Goal: Task Accomplishment & Management: Complete application form

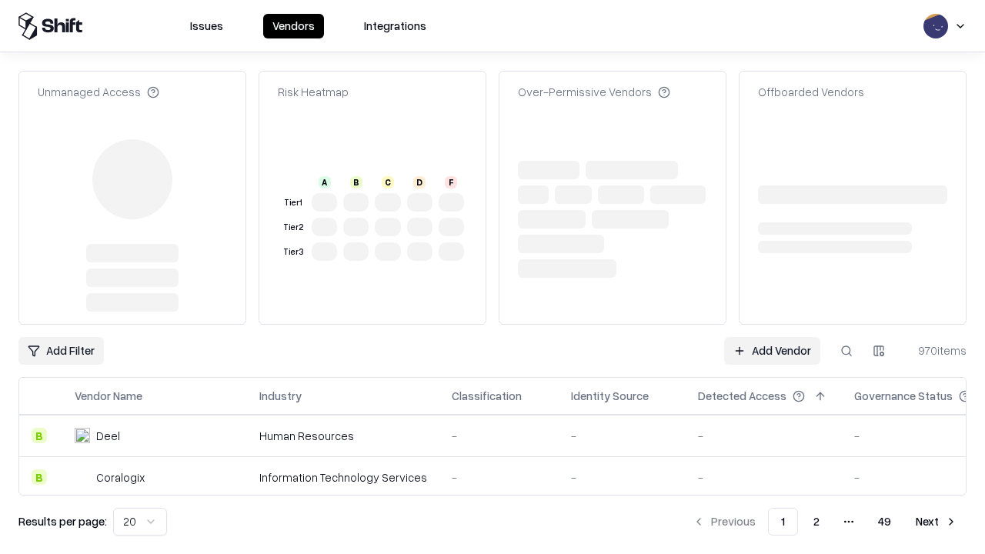
click at [772, 337] on link "Add Vendor" at bounding box center [772, 351] width 96 height 28
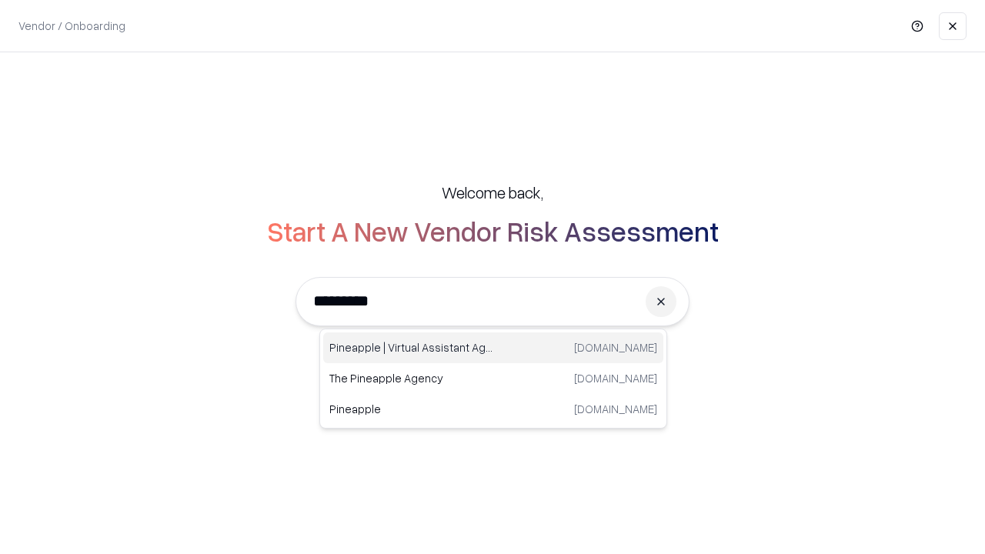
click at [493, 348] on div "Pineapple | Virtual Assistant Agency trypineapple.com" at bounding box center [493, 348] width 340 height 31
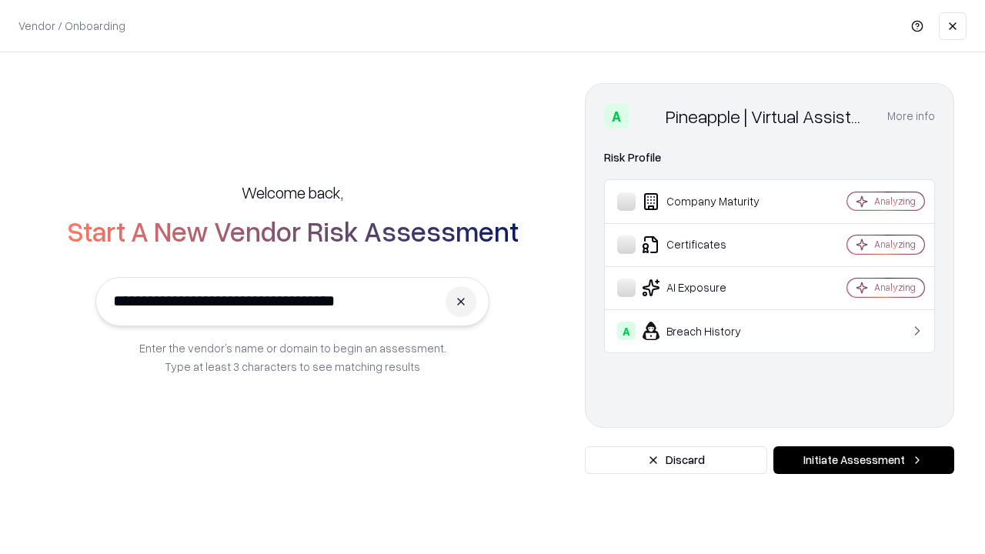
type input "**********"
click at [864, 460] on button "Initiate Assessment" at bounding box center [864, 460] width 181 height 28
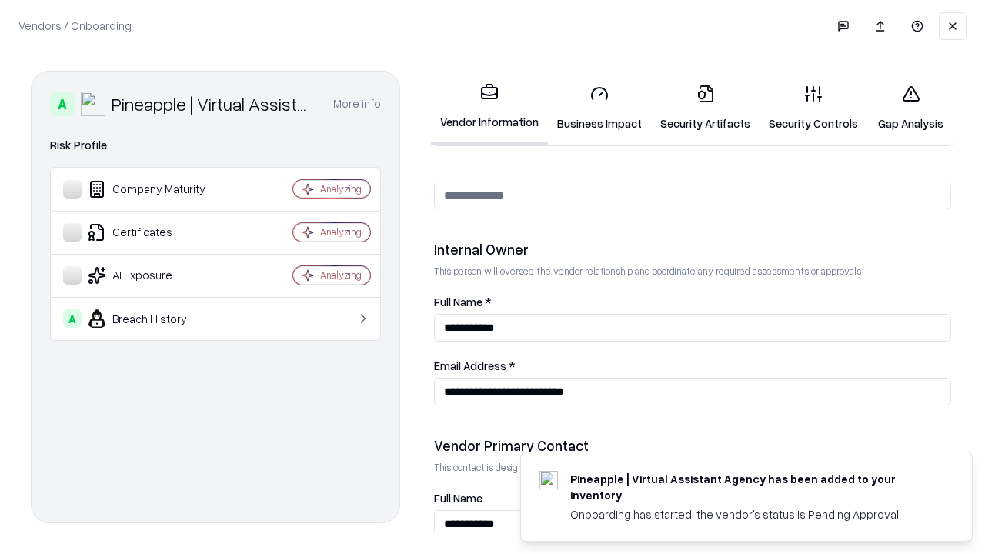
scroll to position [798, 0]
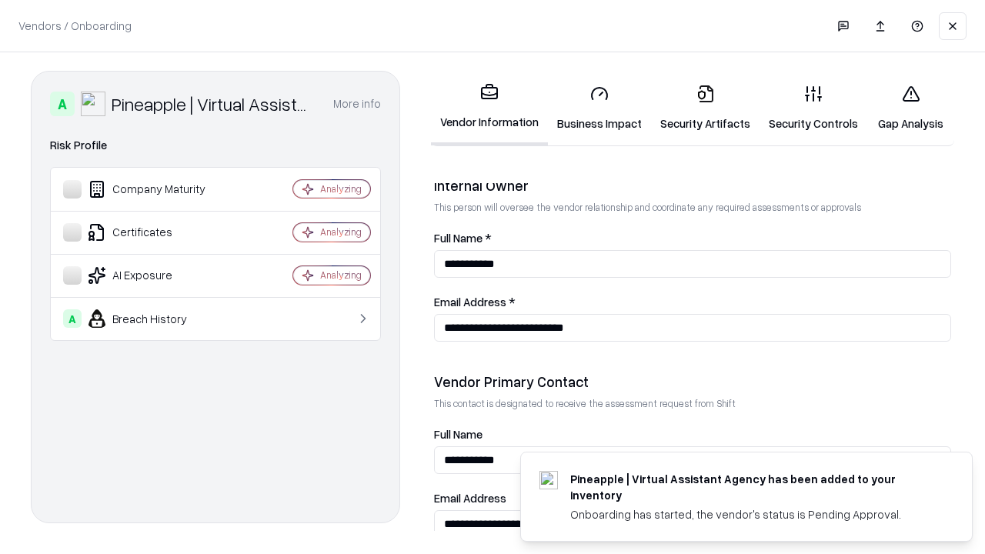
click at [600, 108] on link "Business Impact" at bounding box center [599, 108] width 103 height 72
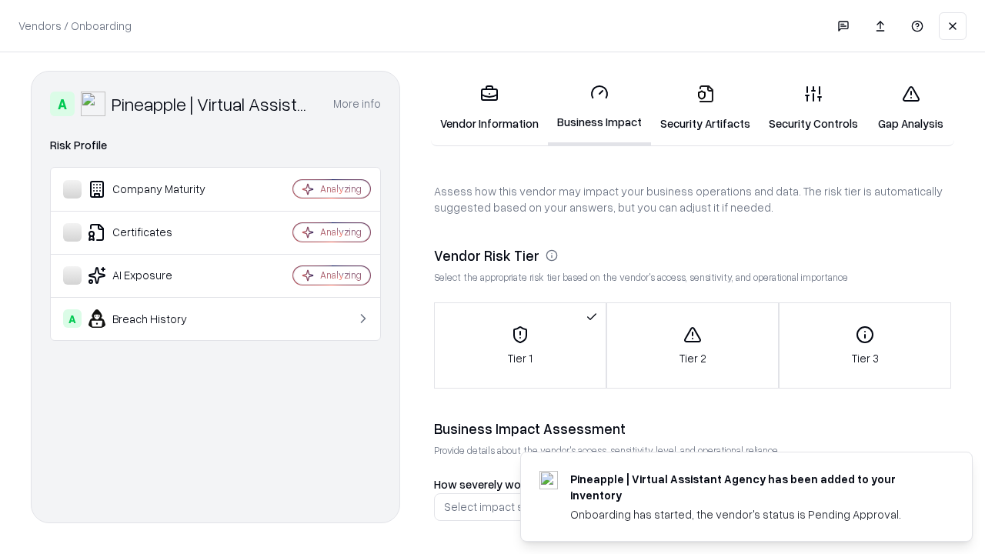
click at [705, 108] on link "Security Artifacts" at bounding box center [705, 108] width 109 height 72
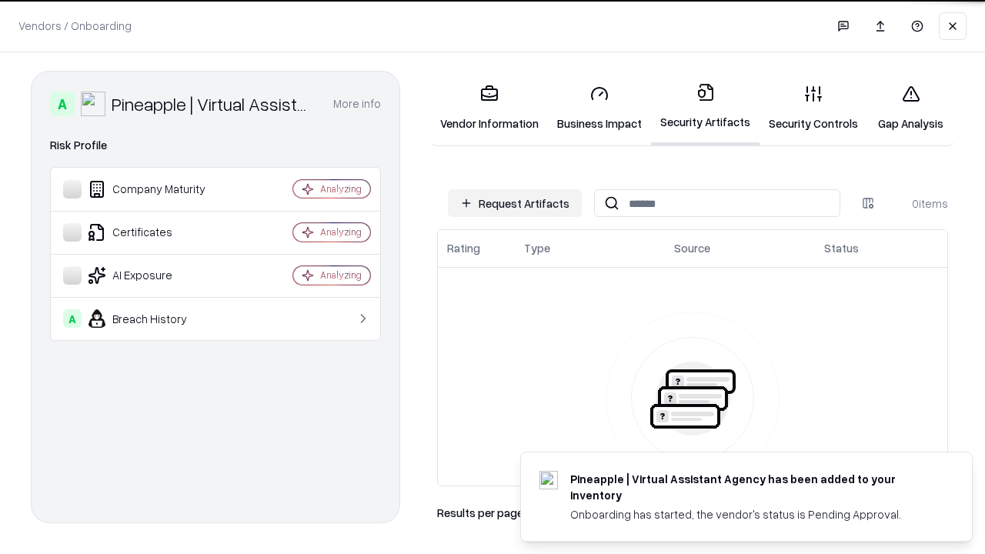
click at [515, 203] on button "Request Artifacts" at bounding box center [515, 203] width 134 height 28
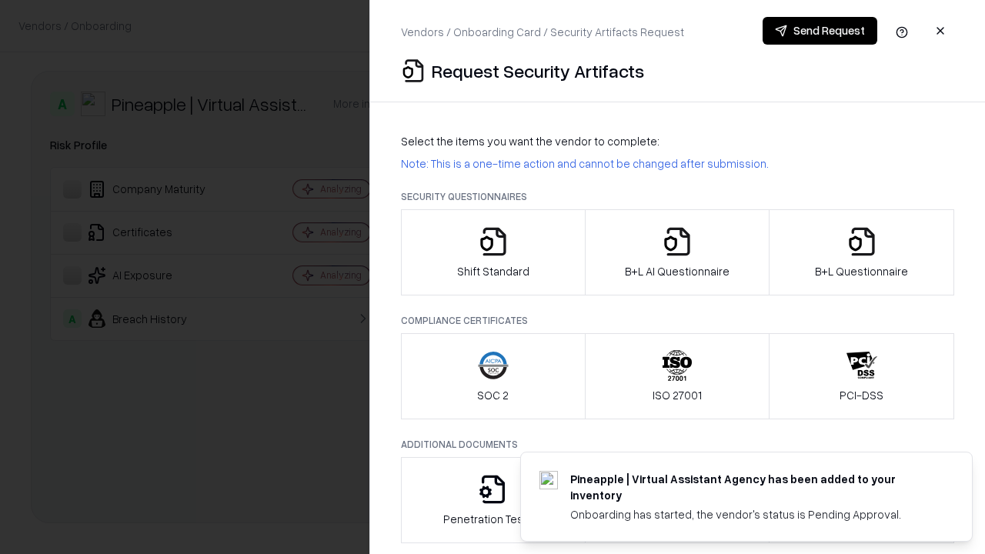
click at [493, 252] on icon "button" at bounding box center [493, 241] width 31 height 31
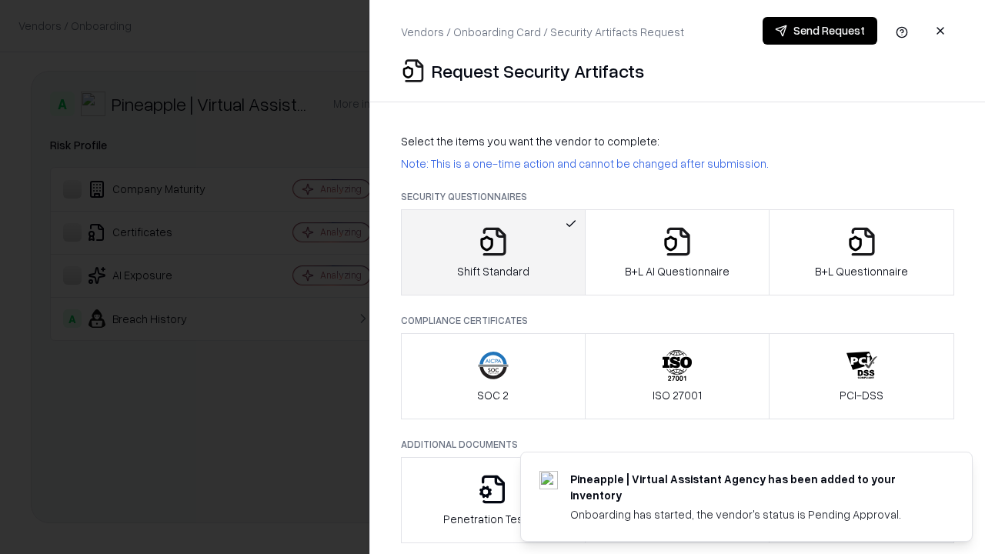
click at [820, 31] on button "Send Request" at bounding box center [820, 31] width 115 height 28
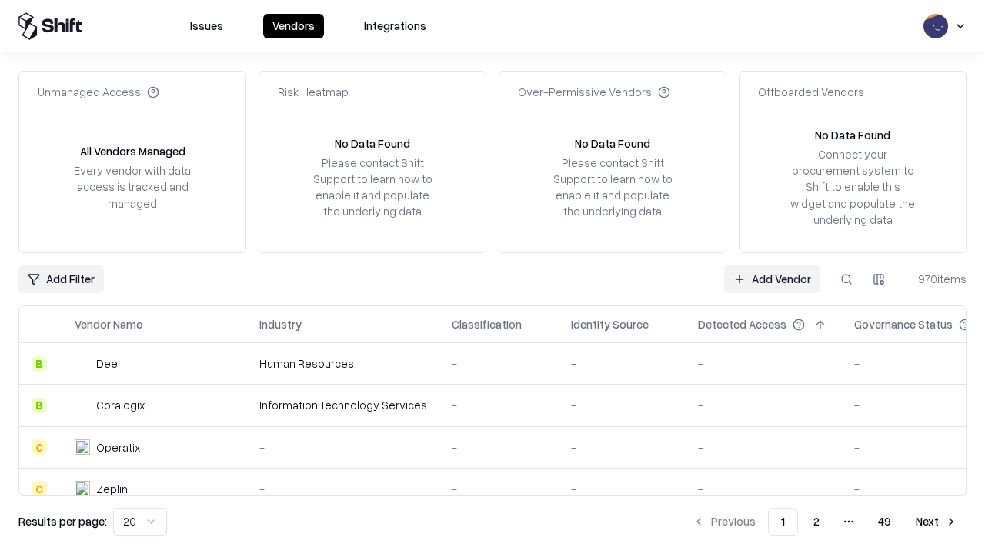
click at [847, 279] on button at bounding box center [847, 280] width 28 height 28
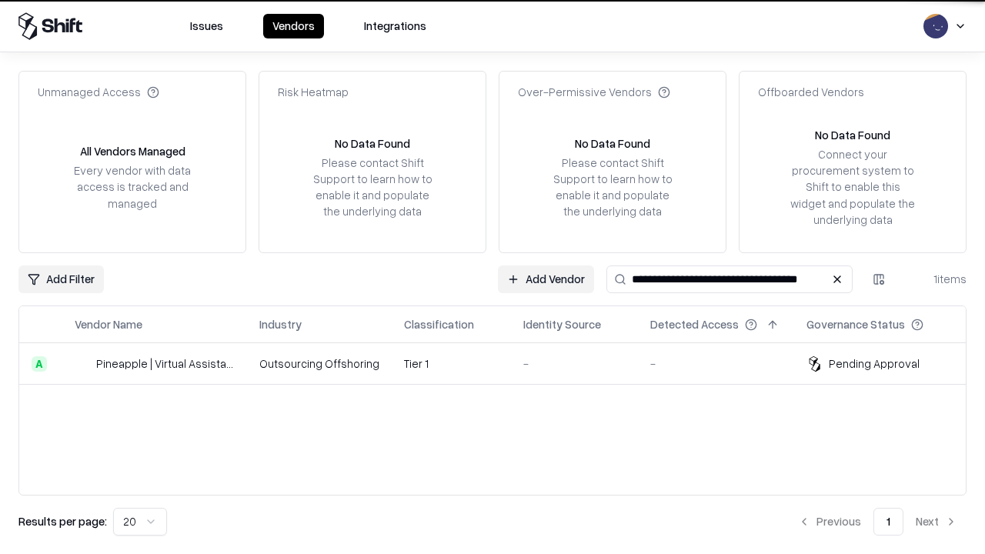
type input "**********"
click at [502, 363] on td "Tier 1" at bounding box center [451, 364] width 119 height 42
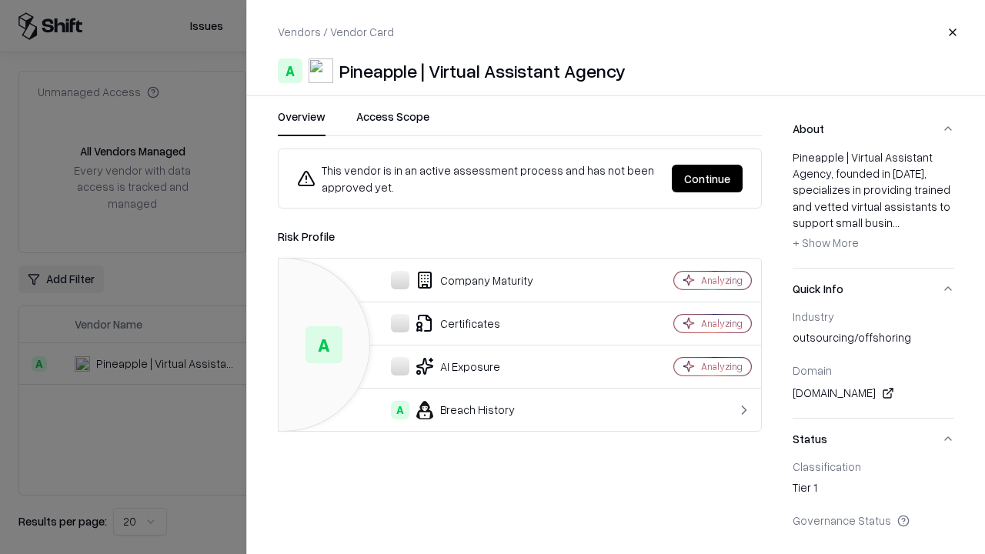
click at [707, 179] on button "Continue" at bounding box center [707, 179] width 71 height 28
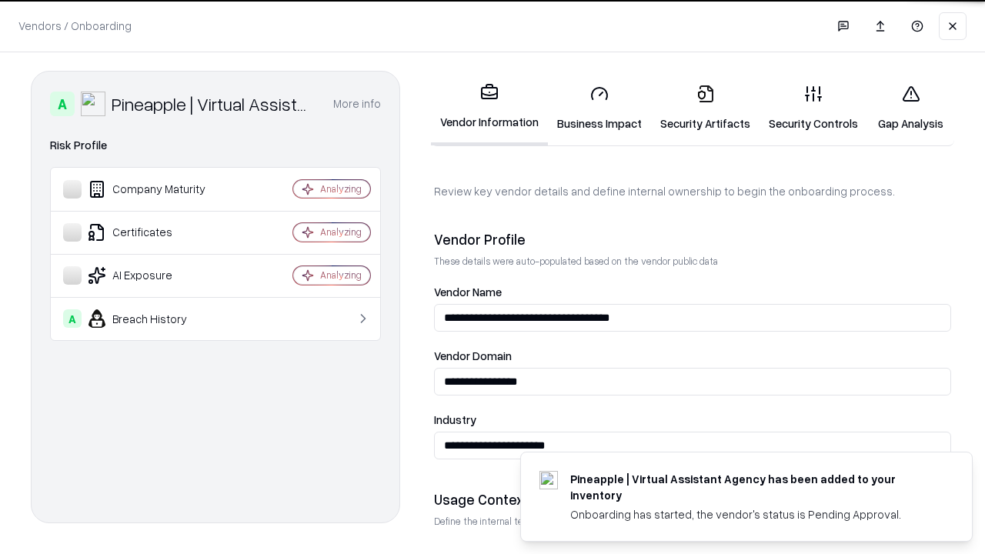
click at [705, 108] on link "Security Artifacts" at bounding box center [705, 108] width 109 height 72
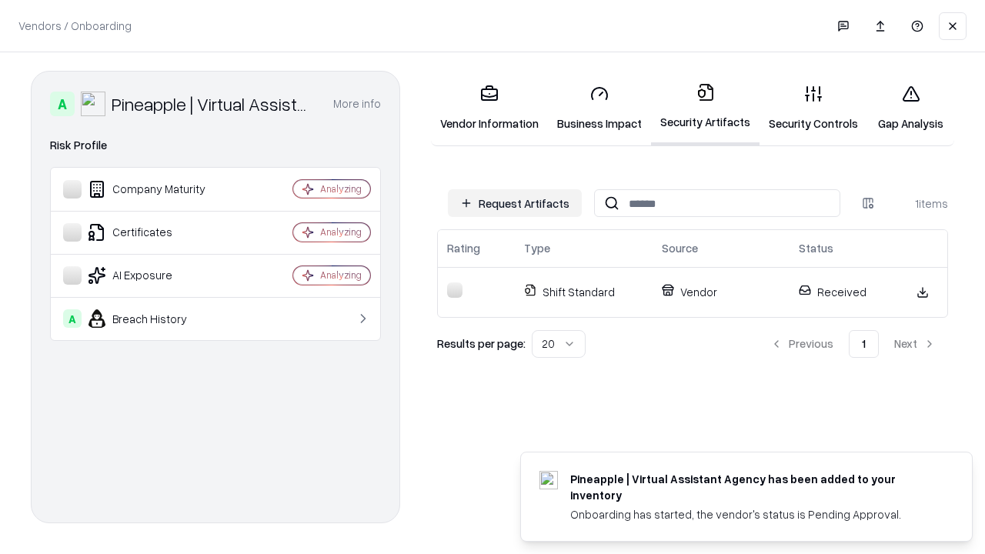
click at [814, 108] on link "Security Controls" at bounding box center [814, 108] width 108 height 72
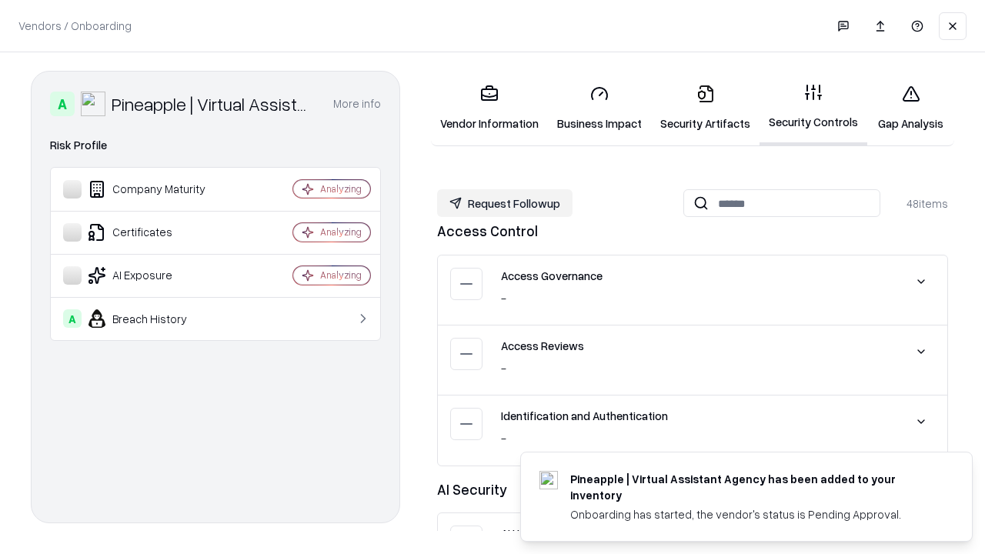
click at [505, 202] on button "Request Followup" at bounding box center [504, 203] width 135 height 28
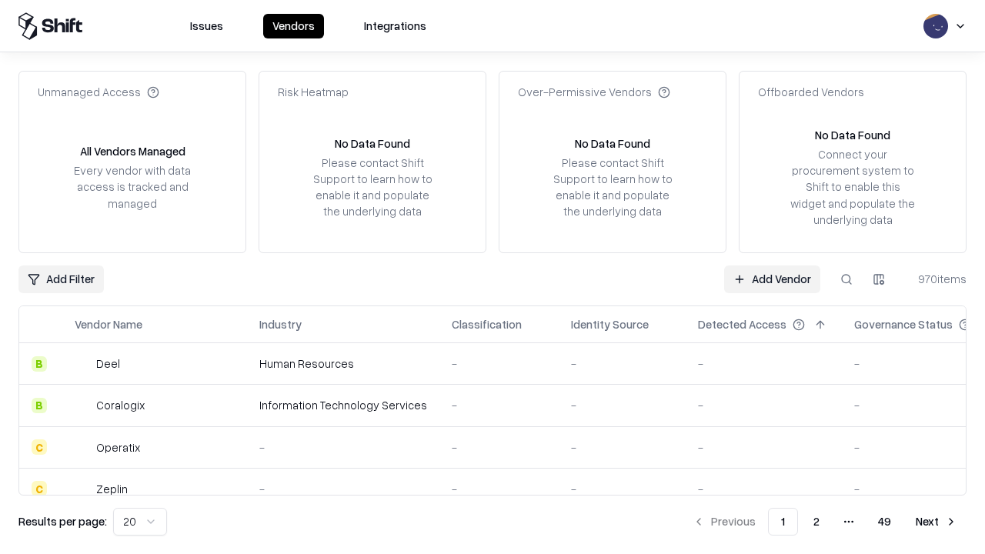
click at [772, 279] on link "Add Vendor" at bounding box center [772, 280] width 96 height 28
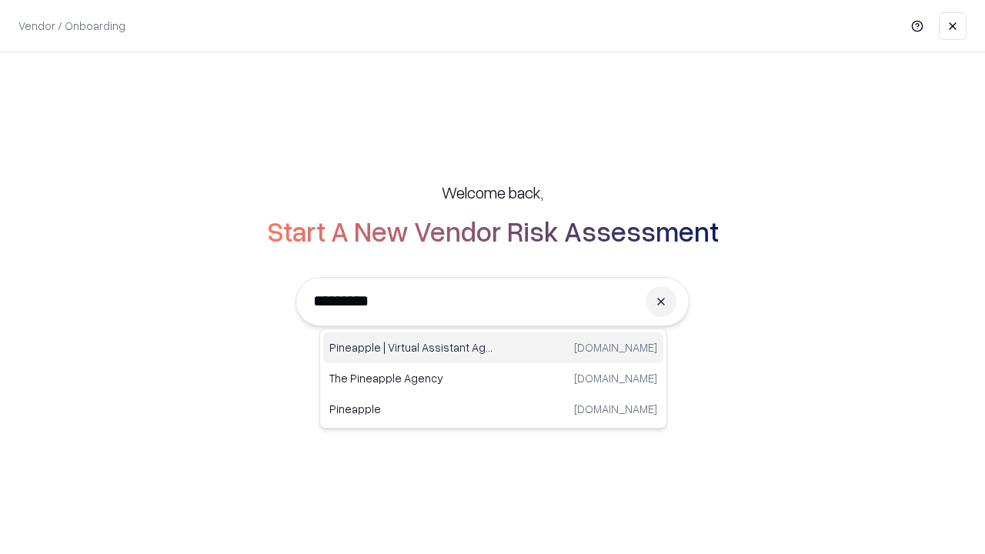
click at [493, 348] on div "Pineapple | Virtual Assistant Agency trypineapple.com" at bounding box center [493, 348] width 340 height 31
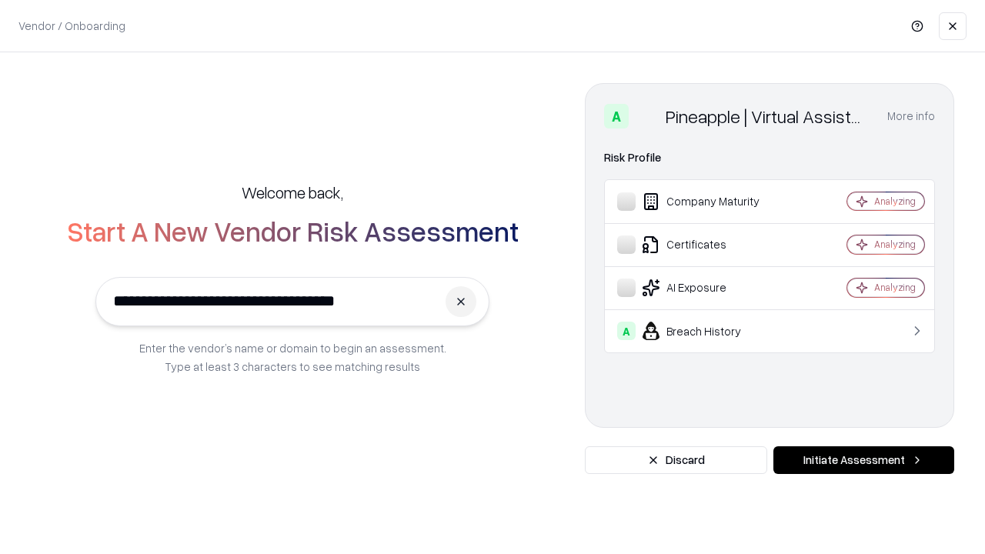
type input "**********"
click at [864, 460] on button "Initiate Assessment" at bounding box center [864, 460] width 181 height 28
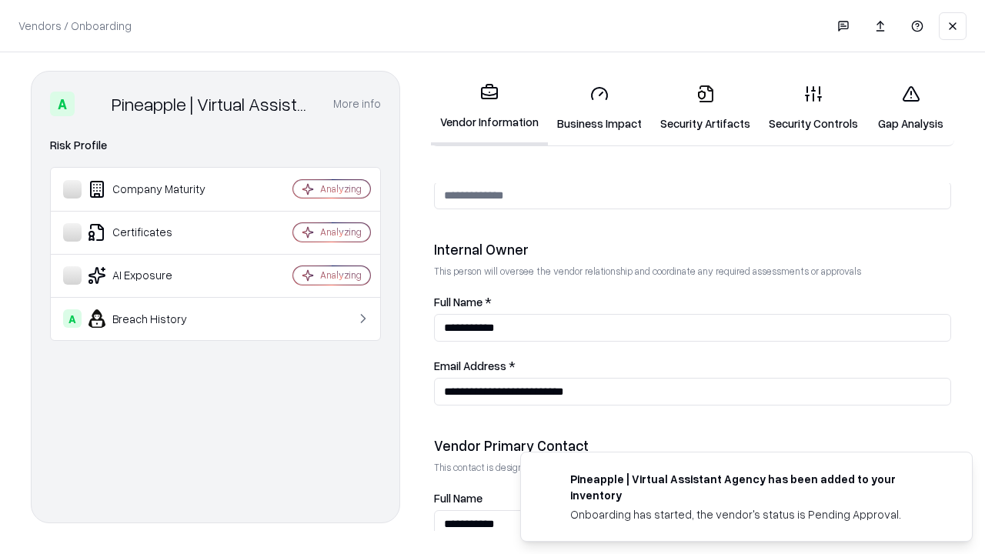
scroll to position [798, 0]
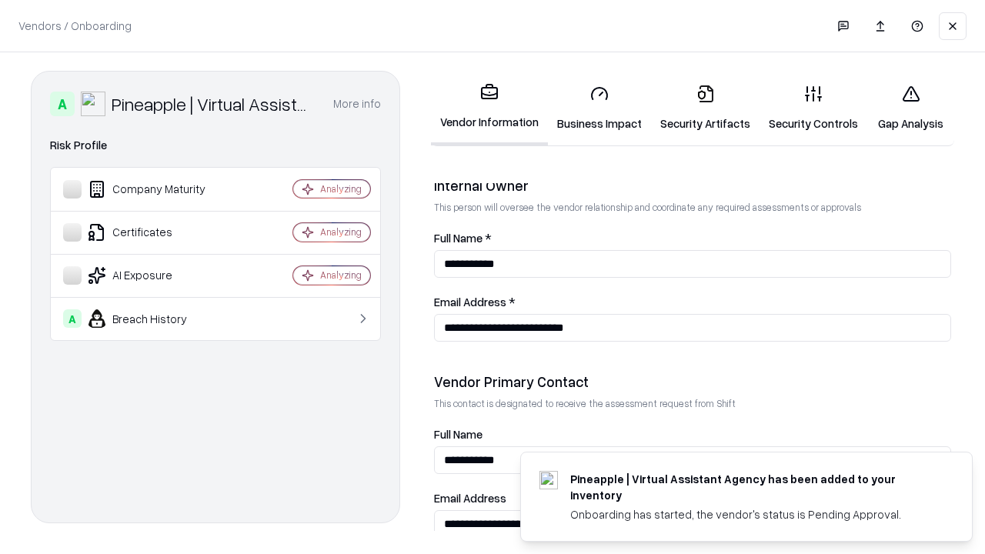
click at [911, 108] on link "Gap Analysis" at bounding box center [911, 108] width 87 height 72
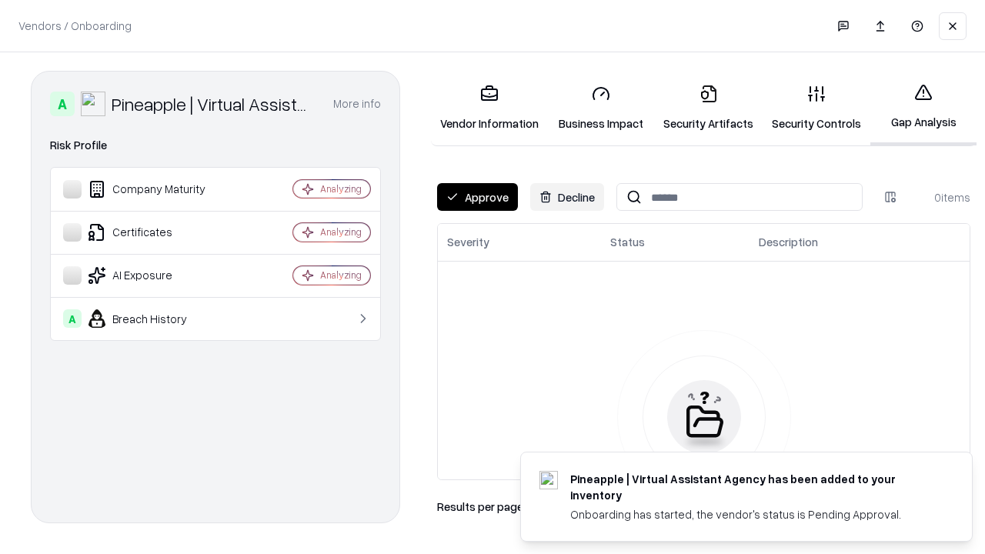
click at [477, 197] on button "Approve" at bounding box center [477, 197] width 81 height 28
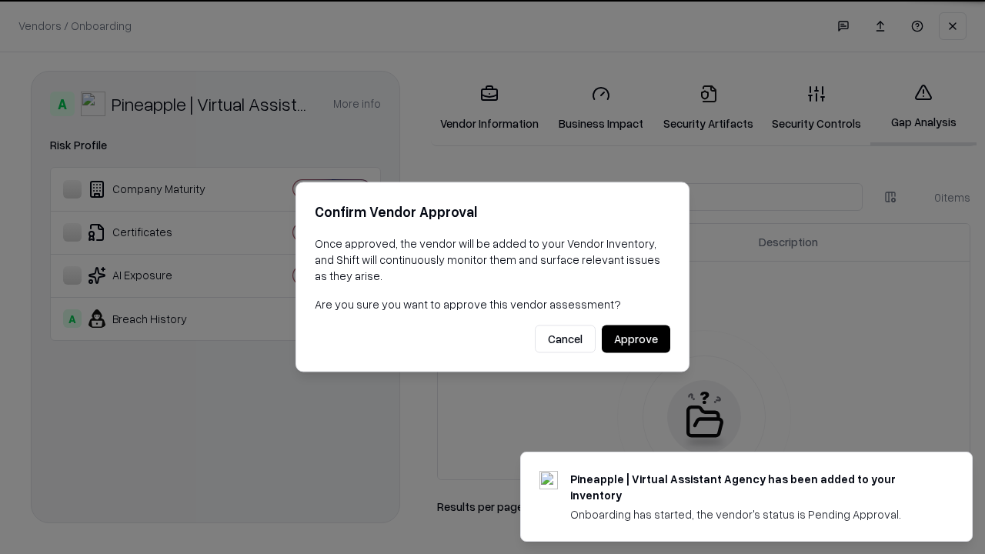
click at [636, 339] on button "Approve" at bounding box center [636, 340] width 69 height 28
